Goal: Task Accomplishment & Management: Complete application form

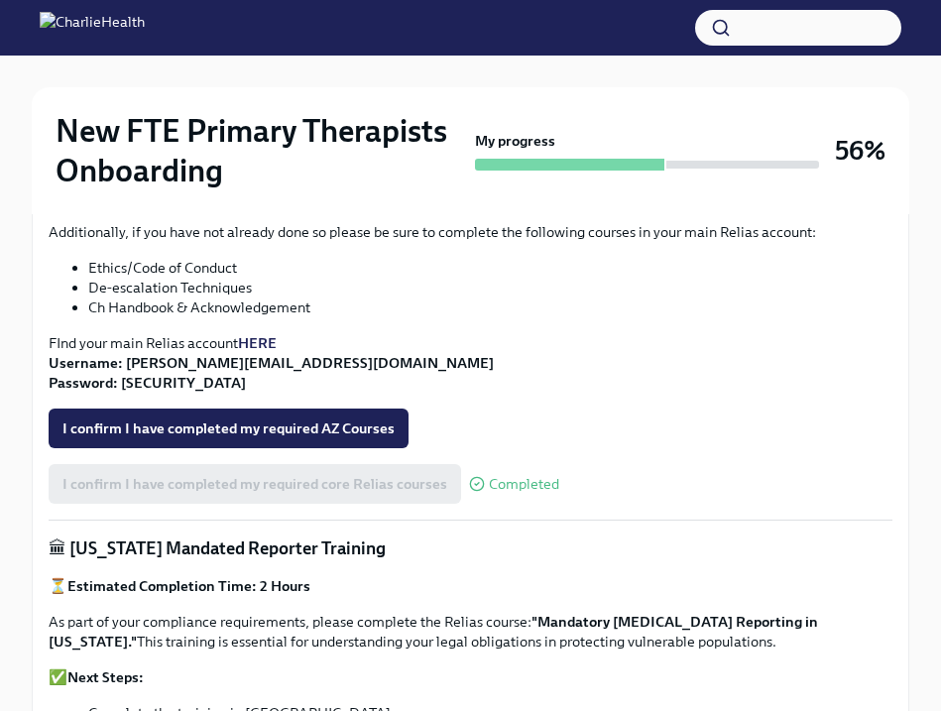
scroll to position [816, 0]
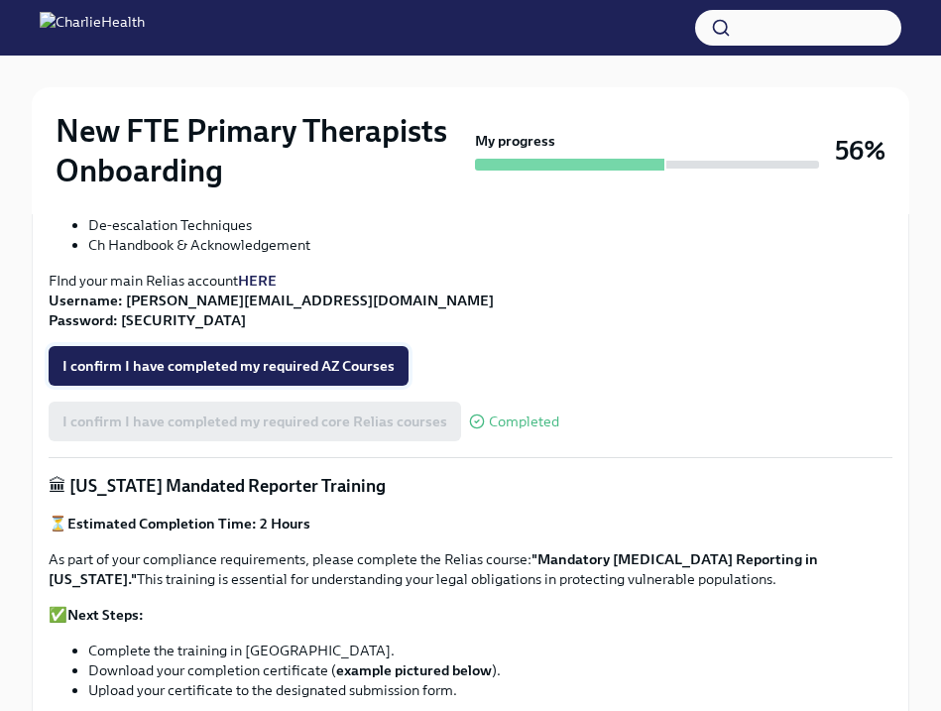
click at [366, 370] on span "I confirm I have completed my required AZ Courses" at bounding box center [228, 366] width 332 height 20
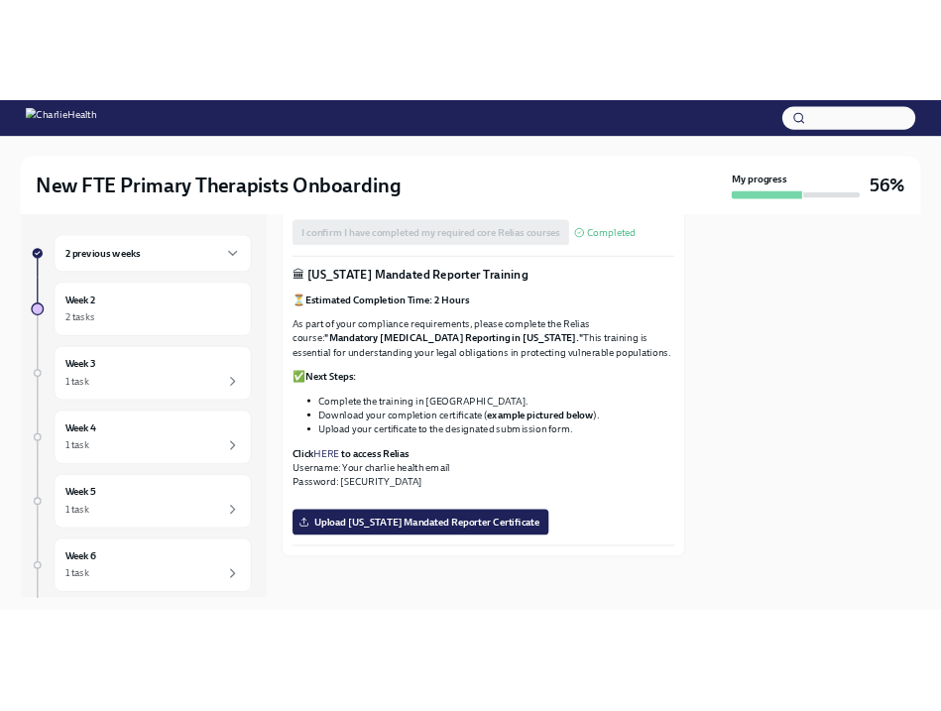
scroll to position [1083, 0]
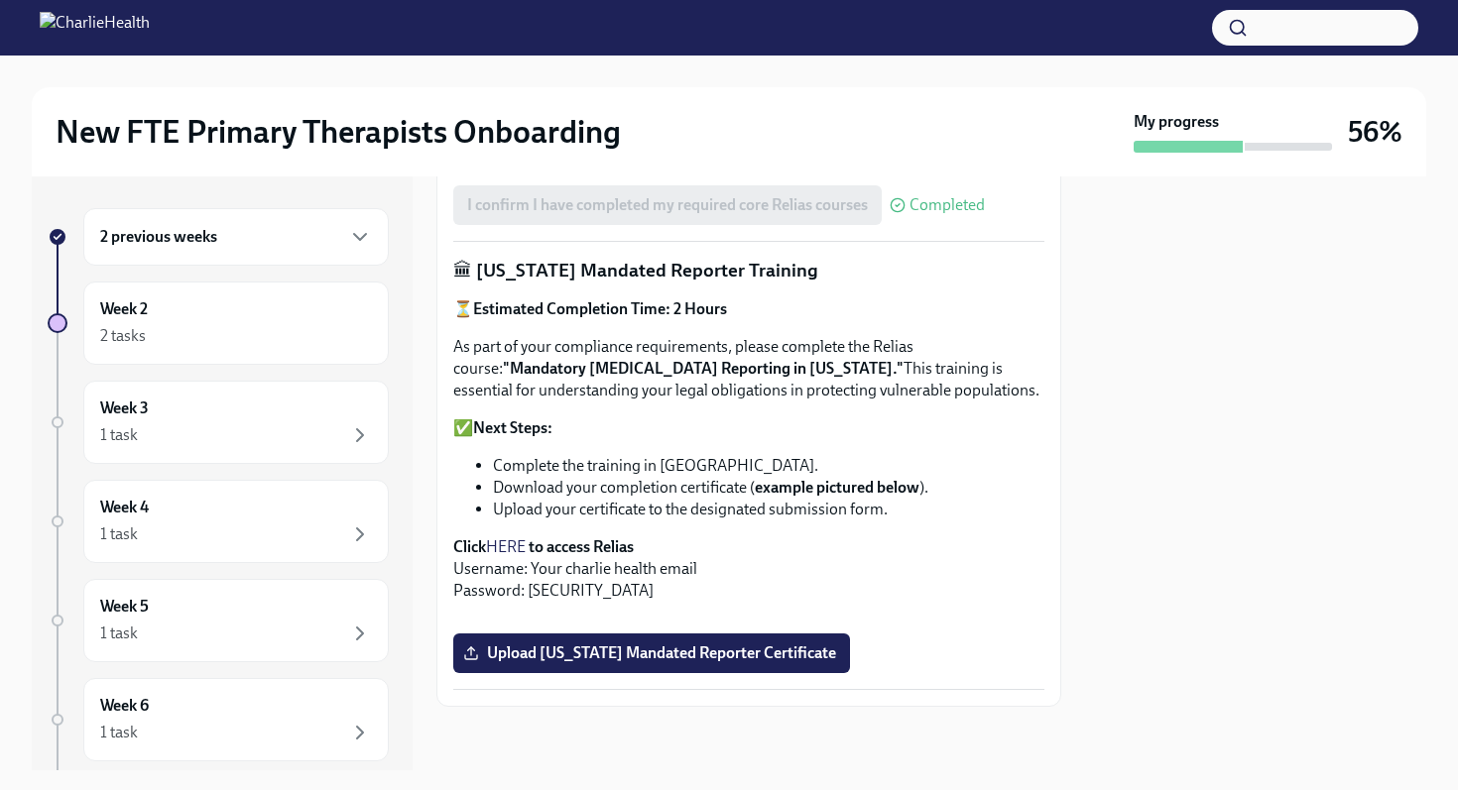
click at [507, 538] on link "HERE" at bounding box center [506, 547] width 40 height 19
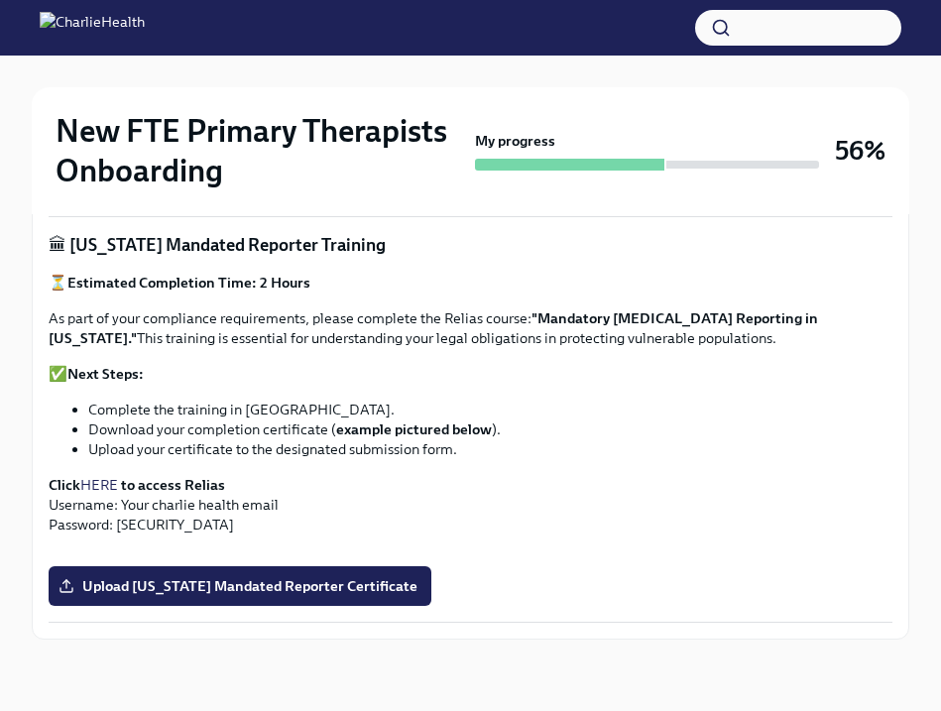
scroll to position [1579, 0]
click at [302, 593] on span "Upload [US_STATE] Mandated Reporter Certificate" at bounding box center [239, 586] width 355 height 20
click at [0, 0] on input "Upload [US_STATE] Mandated Reporter Certificate" at bounding box center [0, 0] width 0 height 0
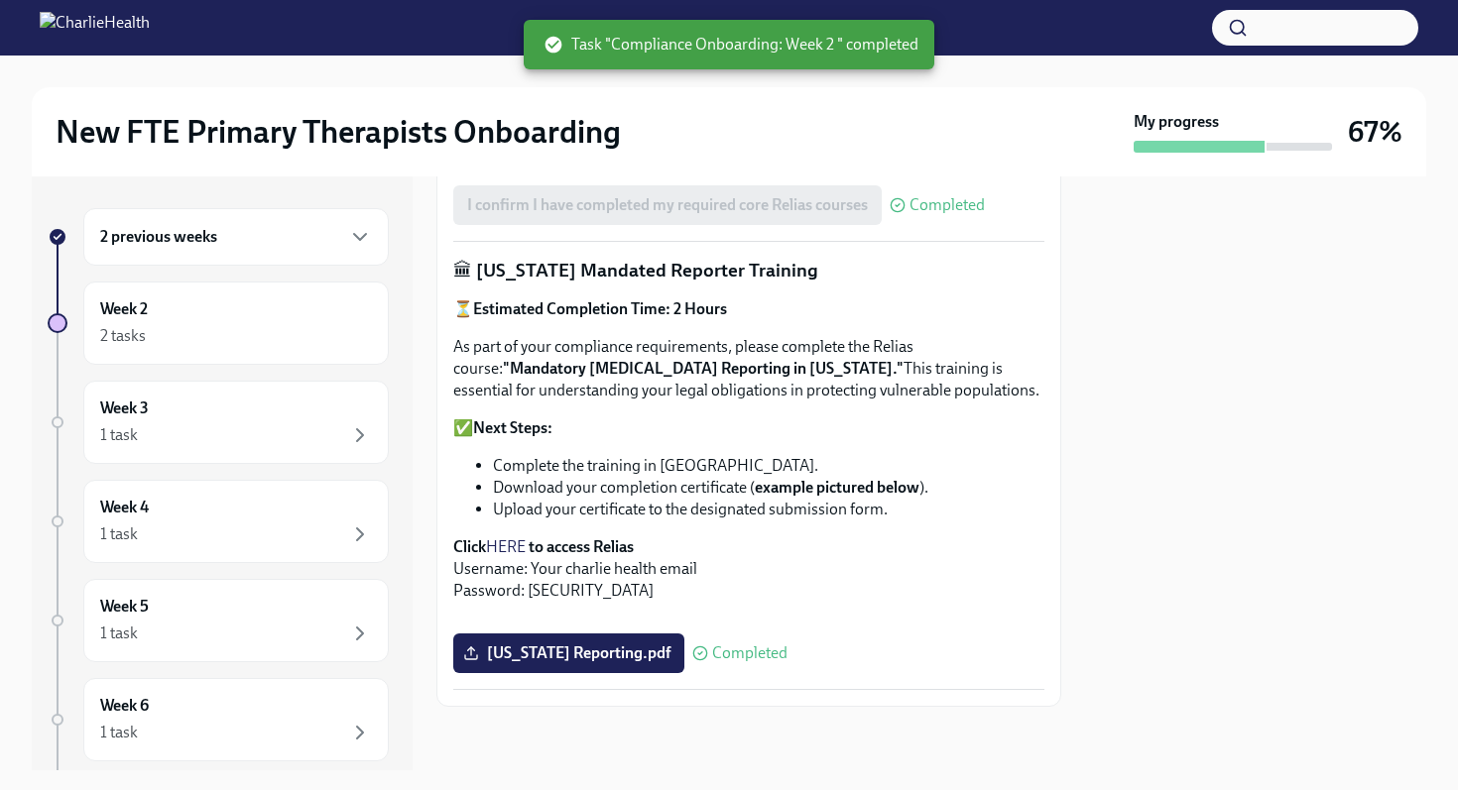
scroll to position [0, 0]
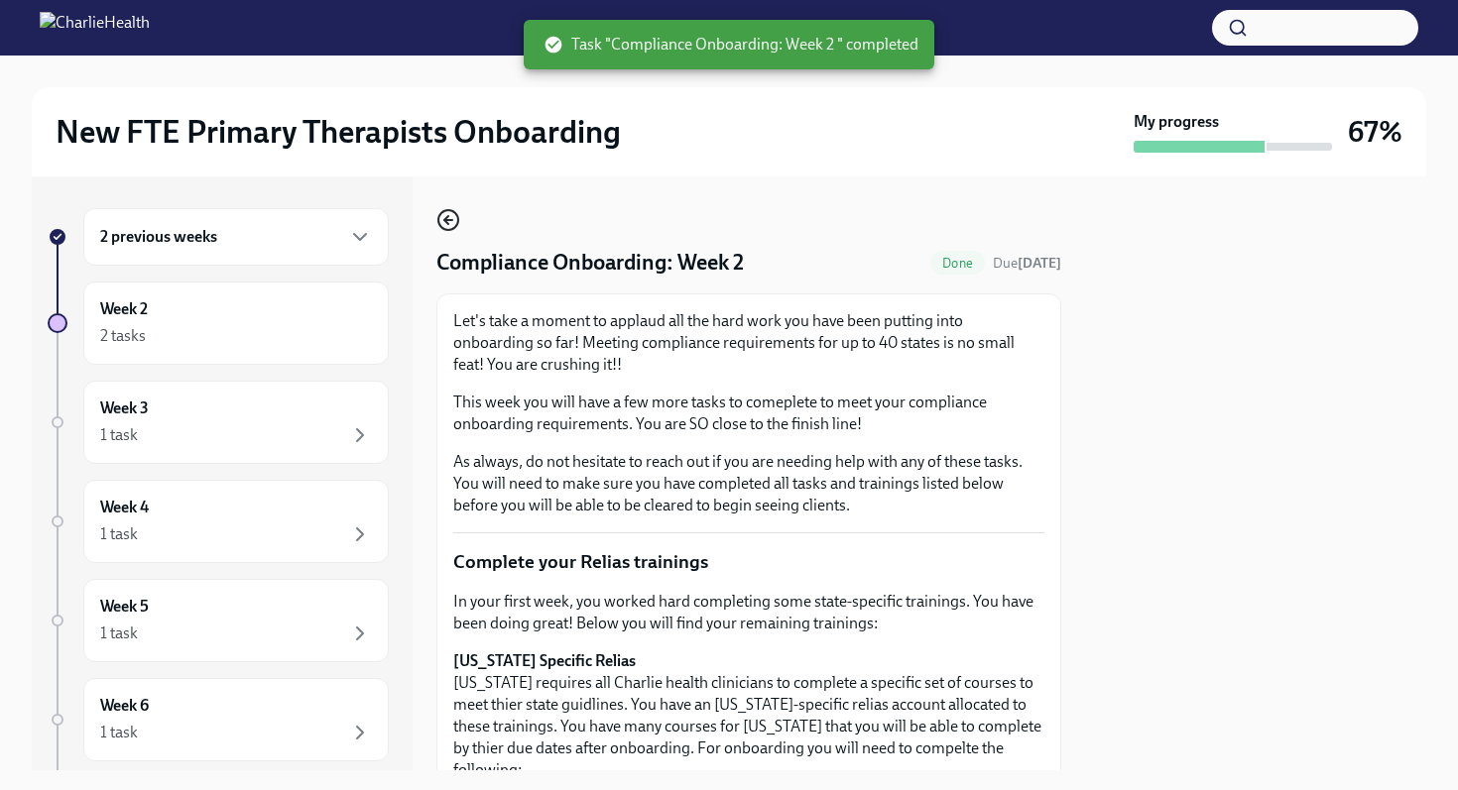
click at [445, 214] on icon "button" at bounding box center [448, 220] width 24 height 24
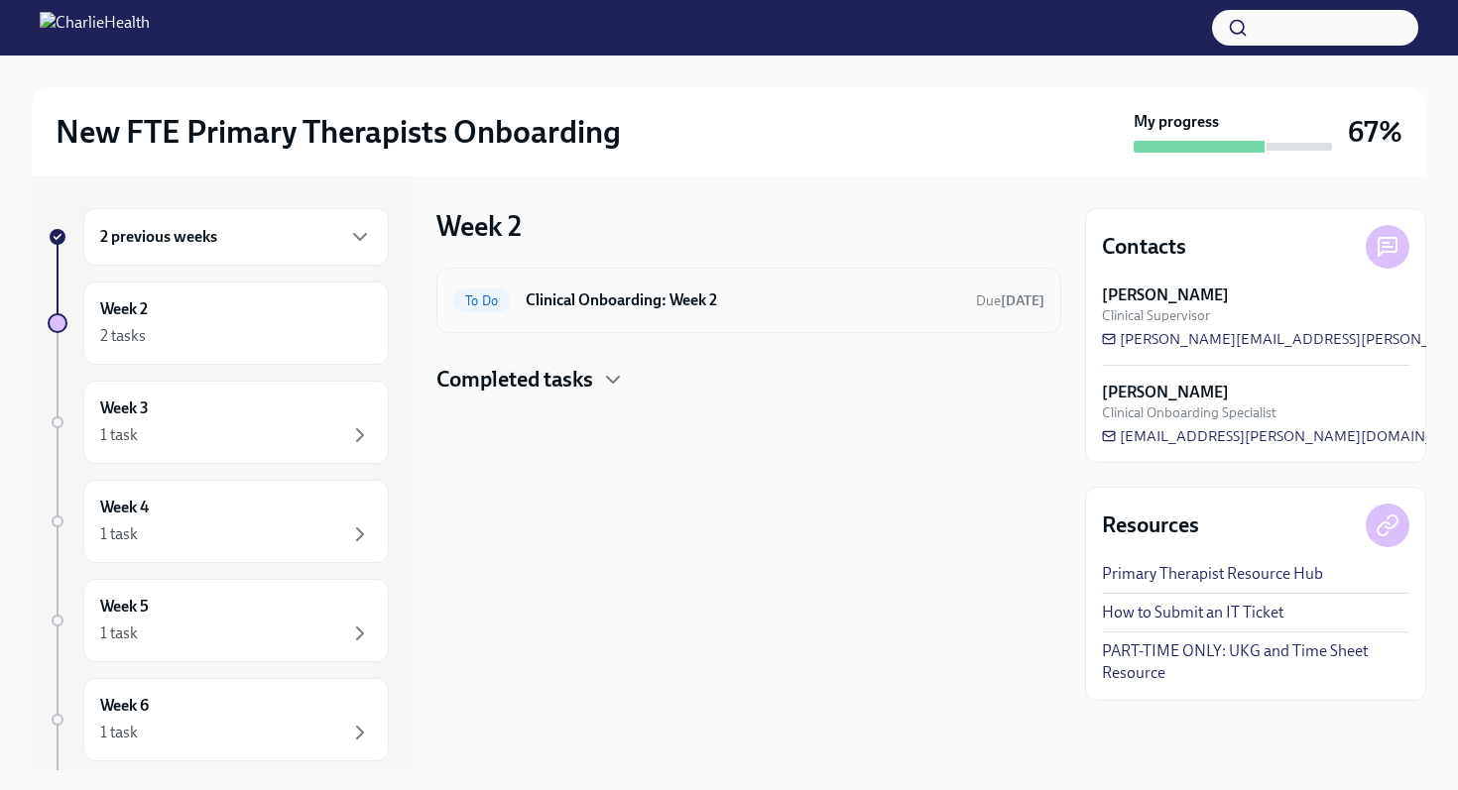
click at [681, 297] on h6 "Clinical Onboarding: Week 2" at bounding box center [743, 301] width 434 height 22
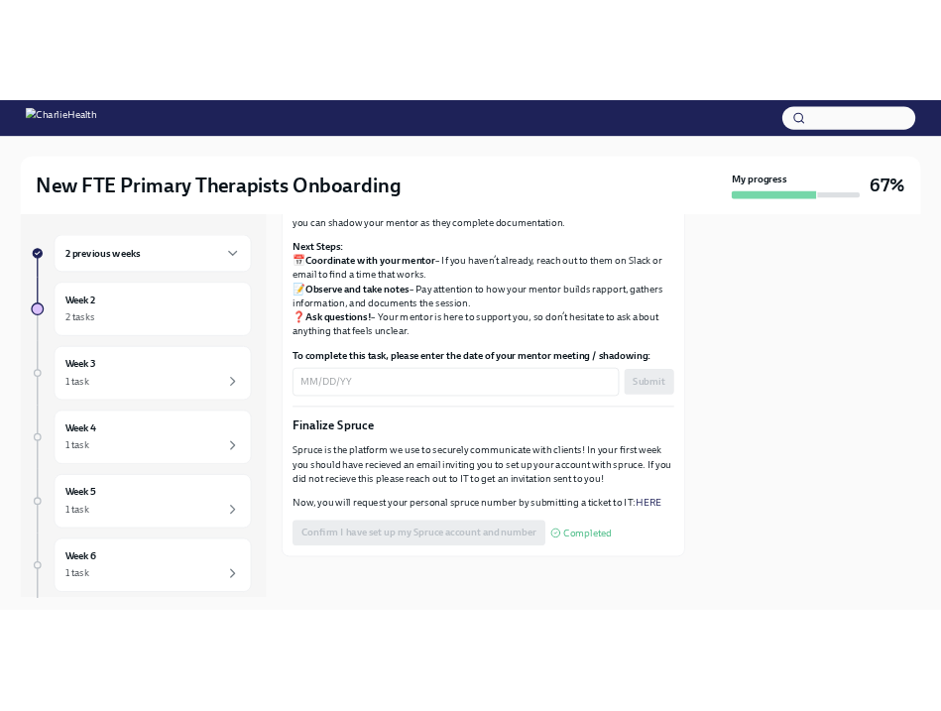
scroll to position [2298, 0]
